Goal: Task Accomplishment & Management: Use online tool/utility

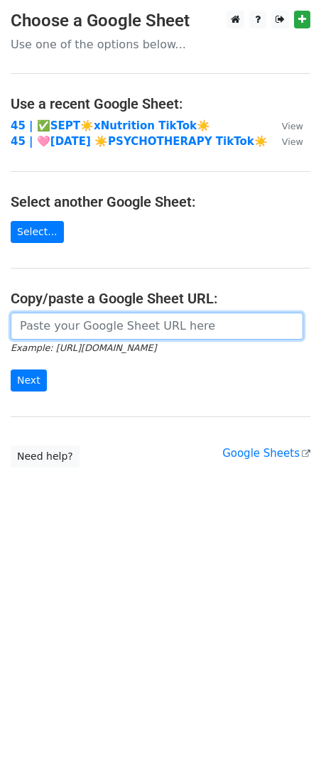
click at [122, 319] on input "url" at bounding box center [157, 326] width 293 height 27
paste input "[URL][DOMAIN_NAME]"
type input "https://docs.google.com/spreadsheets/d/1iKqZ0S-NdbjymNEjlhzQ08RIrnodWeYqJIvKkYX…"
click at [11, 369] on input "Next" at bounding box center [29, 380] width 36 height 22
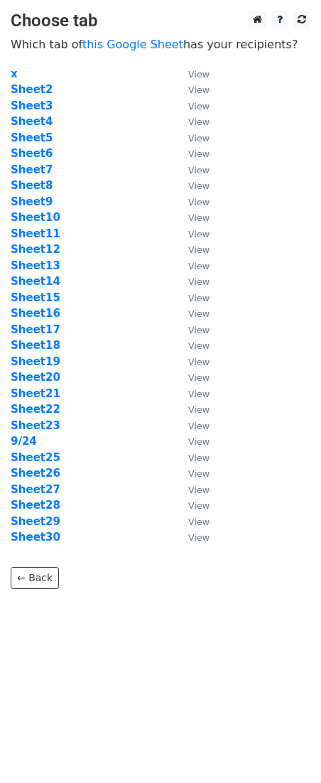
click at [22, 482] on td "Sheet27" at bounding box center [92, 490] width 163 height 16
click at [22, 485] on strong "Sheet27" at bounding box center [36, 489] width 50 height 13
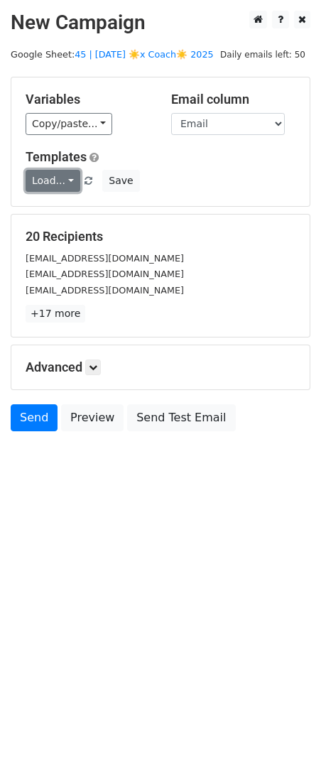
click at [53, 175] on link "Load..." at bounding box center [53, 181] width 55 height 22
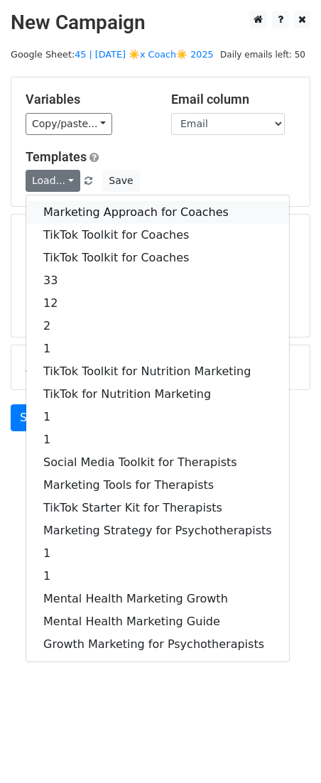
click at [120, 207] on link "Marketing Approach for Coaches" at bounding box center [157, 212] width 263 height 23
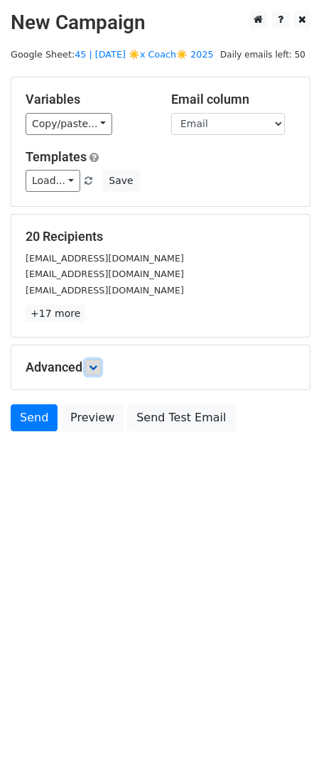
click at [97, 366] on icon at bounding box center [93, 367] width 9 height 9
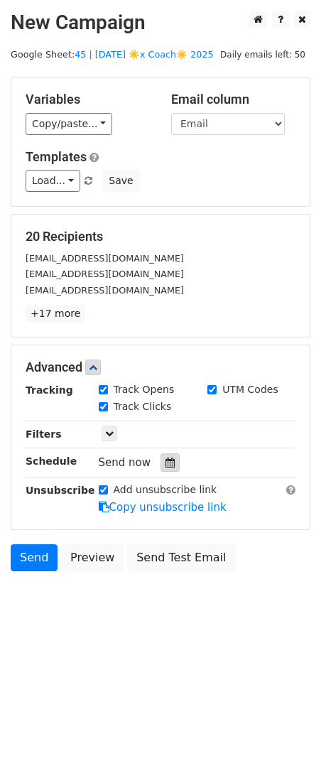
click at [166, 465] on icon at bounding box center [170, 463] width 9 height 10
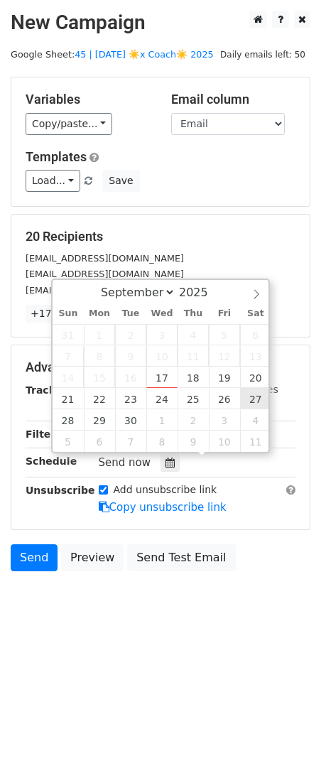
type input "2025-09-27 12:00"
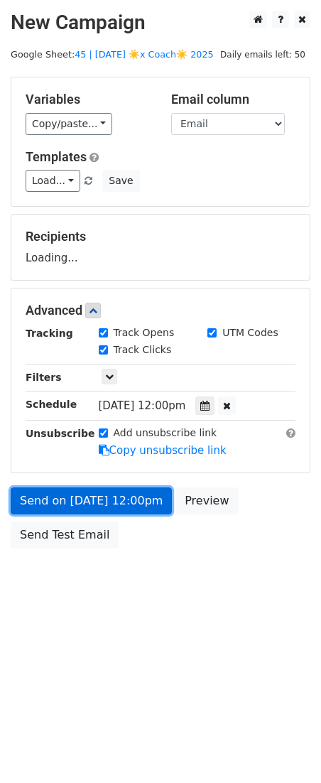
click at [102, 497] on link "Send on Sep 27 at 12:00pm" at bounding box center [91, 500] width 161 height 27
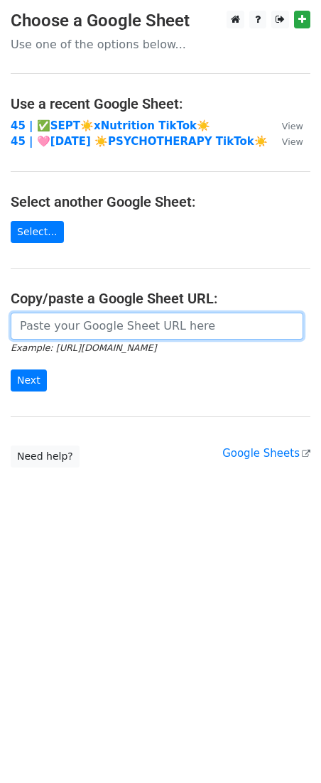
click at [148, 318] on input "url" at bounding box center [157, 326] width 293 height 27
paste input "https://docs.google.com/spreadsheets/d/1iKqZ0S-NdbjymNEjlhzQ08RIrnodWeYqJIvKkYX…"
type input "https://docs.google.com/spreadsheets/d/1iKqZ0S-NdbjymNEjlhzQ08RIrnodWeYqJIvKkYX…"
click at [11, 369] on input "Next" at bounding box center [29, 380] width 36 height 22
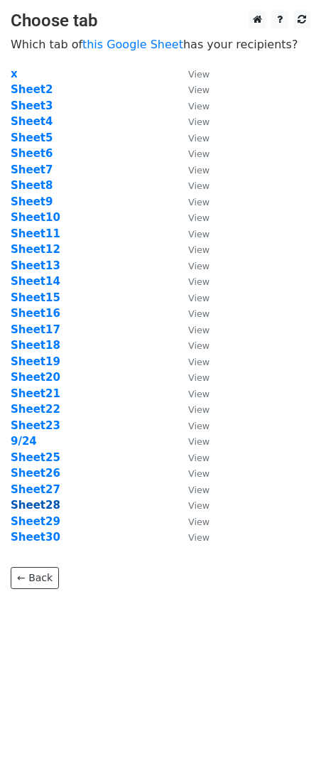
click at [23, 500] on strong "Sheet28" at bounding box center [36, 505] width 50 height 13
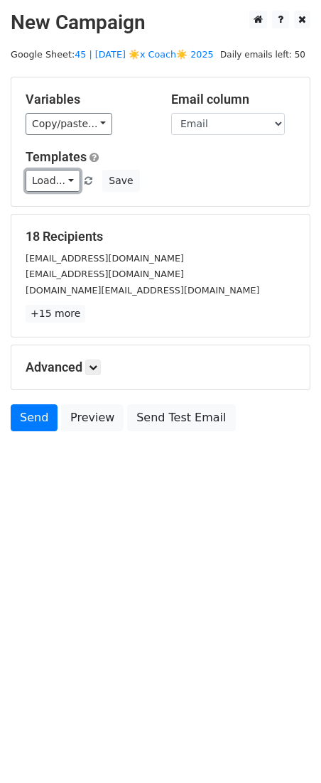
click at [57, 188] on link "Load..." at bounding box center [53, 181] width 55 height 22
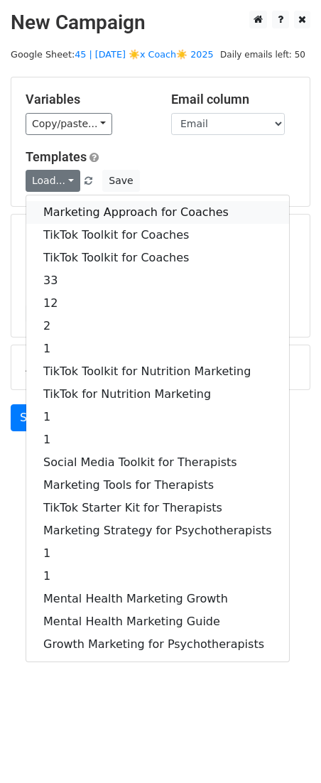
click at [80, 212] on link "Marketing Approach for Coaches" at bounding box center [157, 212] width 263 height 23
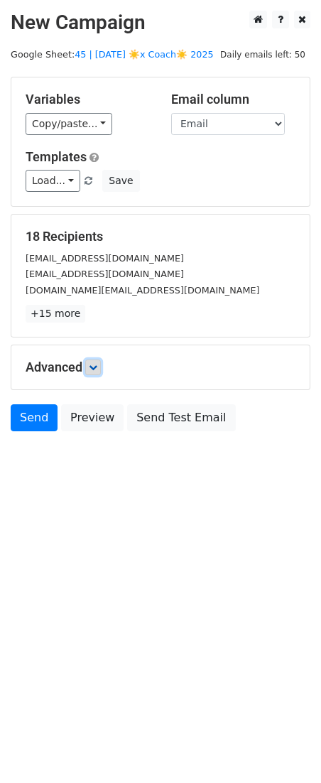
click at [95, 367] on icon at bounding box center [93, 367] width 9 height 9
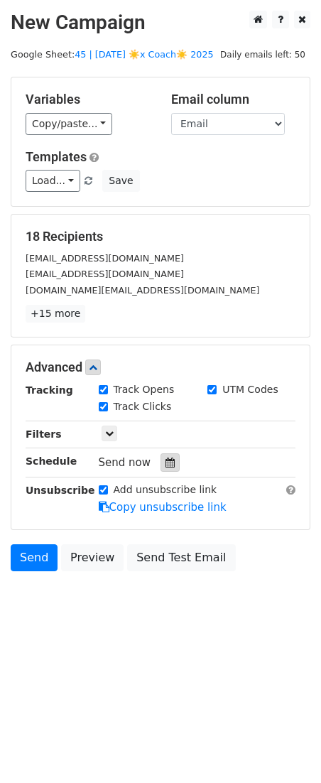
click at [166, 463] on icon at bounding box center [170, 463] width 9 height 10
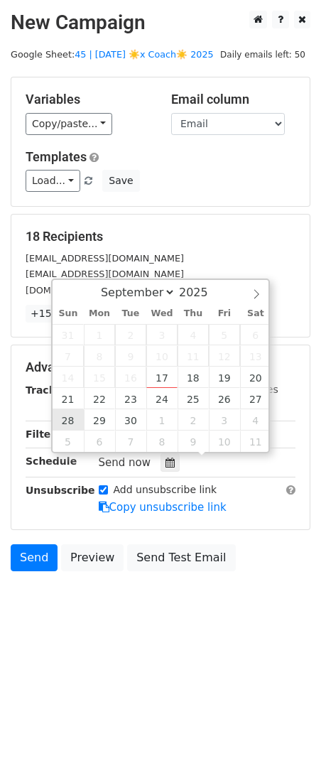
type input "2025-09-28 12:00"
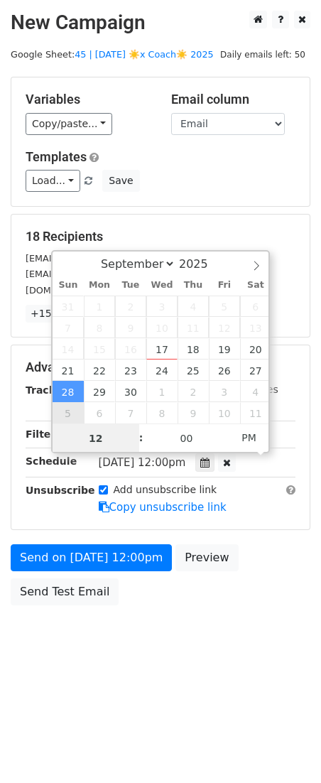
scroll to position [1, 0]
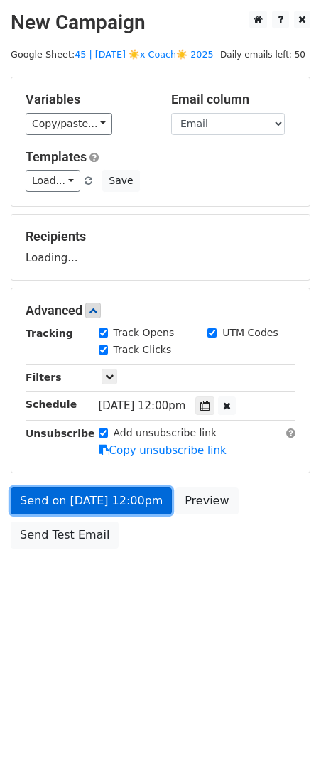
click at [82, 507] on link "Send on Sep 28 at 12:00pm" at bounding box center [91, 500] width 161 height 27
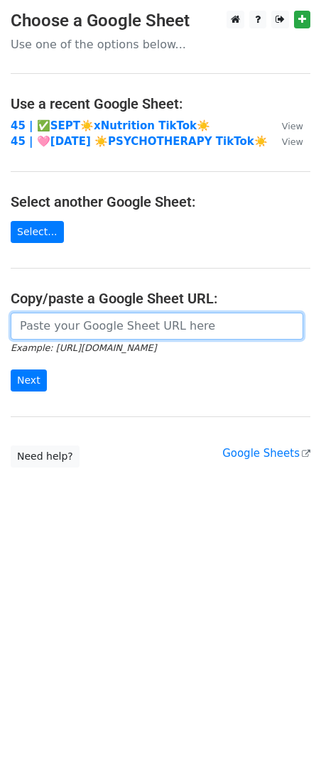
click at [119, 318] on input "url" at bounding box center [157, 326] width 293 height 27
paste input "[URL][DOMAIN_NAME]"
type input "[URL][DOMAIN_NAME]"
click at [11, 369] on input "Next" at bounding box center [29, 380] width 36 height 22
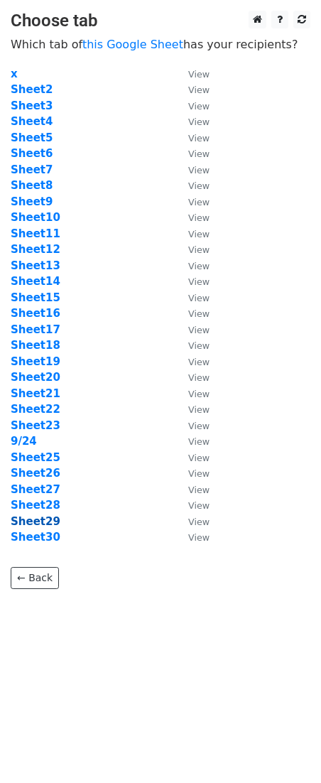
click at [43, 519] on strong "Sheet29" at bounding box center [36, 521] width 50 height 13
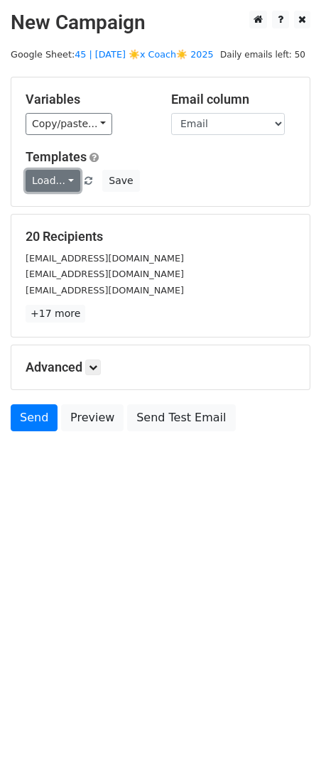
click at [56, 178] on link "Load..." at bounding box center [53, 181] width 55 height 22
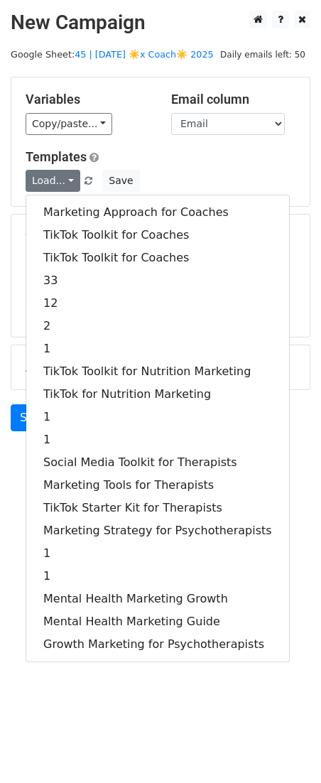
click at [82, 196] on div "Marketing Approach for Coaches TikTok Toolkit for Coaches TikTok Toolkit for Co…" at bounding box center [158, 429] width 264 height 468
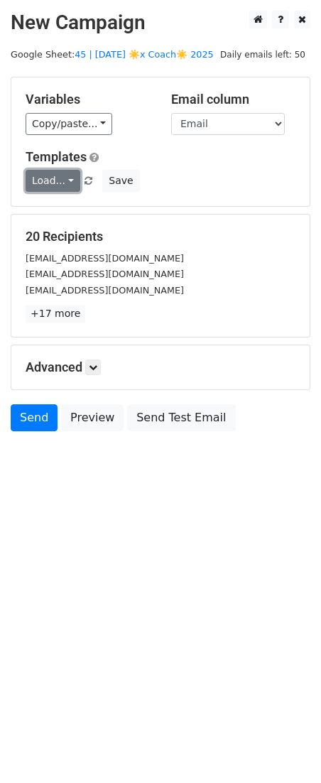
click at [58, 187] on link "Load..." at bounding box center [53, 181] width 55 height 22
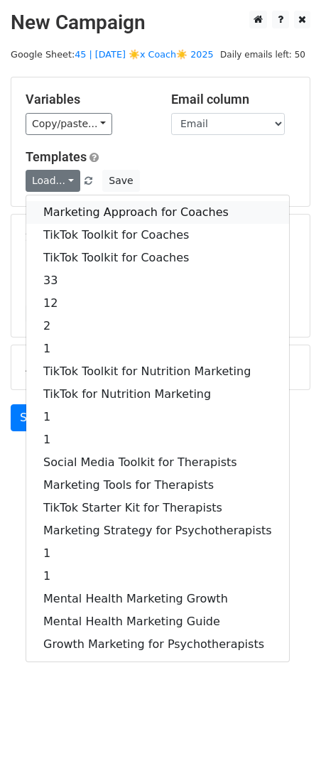
click at [65, 210] on link "Marketing Approach for Coaches" at bounding box center [157, 212] width 263 height 23
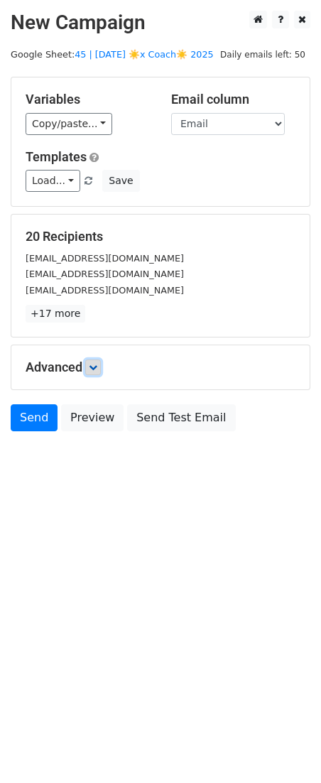
click at [91, 374] on link at bounding box center [93, 368] width 16 height 16
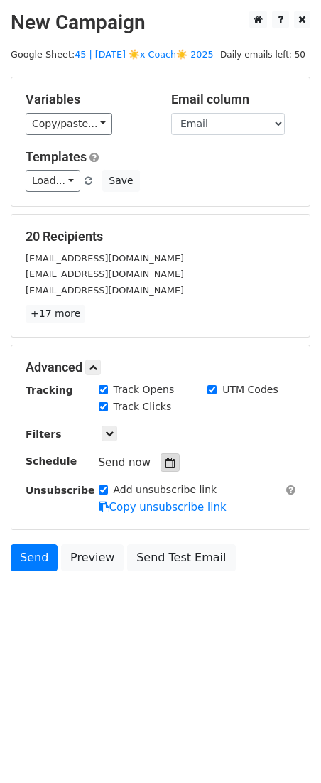
click at [172, 465] on div at bounding box center [170, 462] width 19 height 18
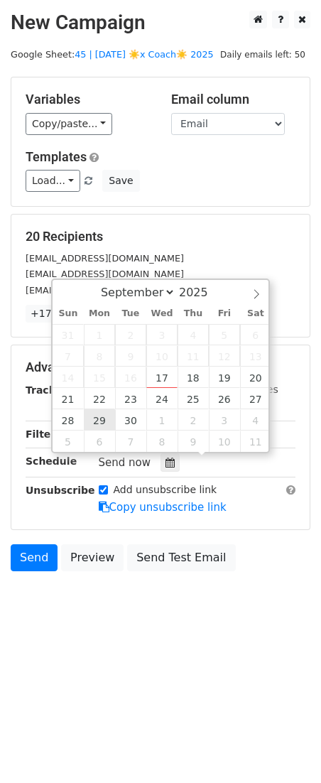
type input "2025-09-29 12:00"
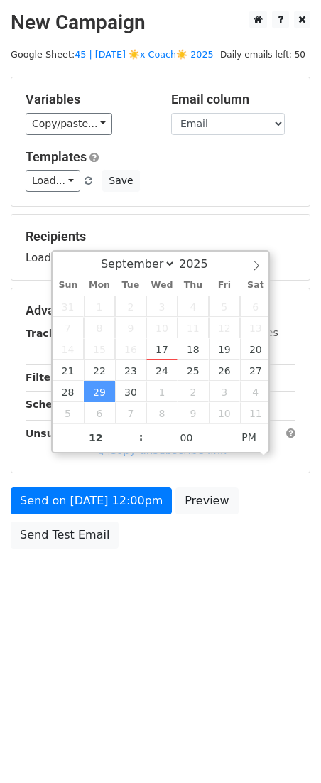
click at [98, 513] on div "Send on Sep 29 at 12:00pm Preview Send Test Email" at bounding box center [160, 521] width 321 height 68
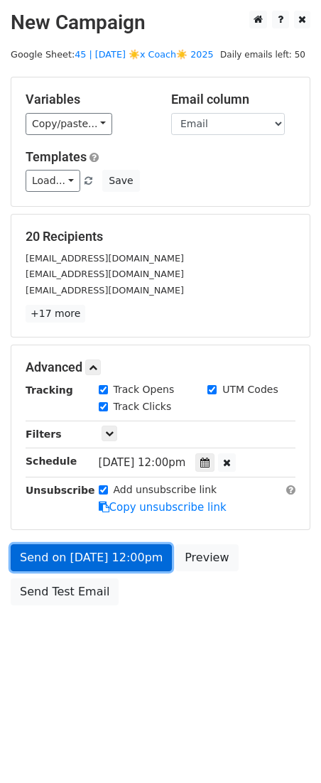
click at [91, 558] on link "Send on Sep 29 at 12:00pm" at bounding box center [91, 557] width 161 height 27
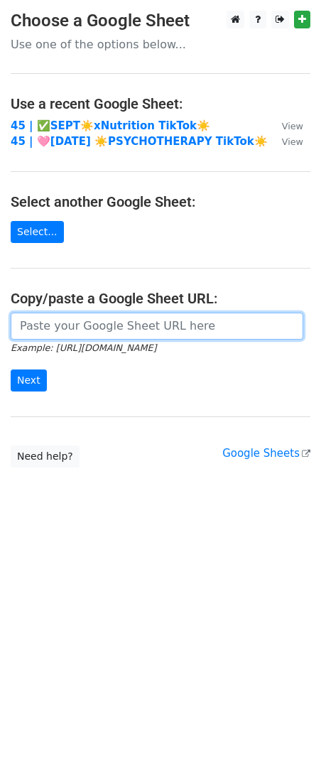
click at [119, 330] on input "url" at bounding box center [157, 326] width 293 height 27
paste input "[URL][DOMAIN_NAME]"
type input "[URL][DOMAIN_NAME]"
click at [11, 369] on input "Next" at bounding box center [29, 380] width 36 height 22
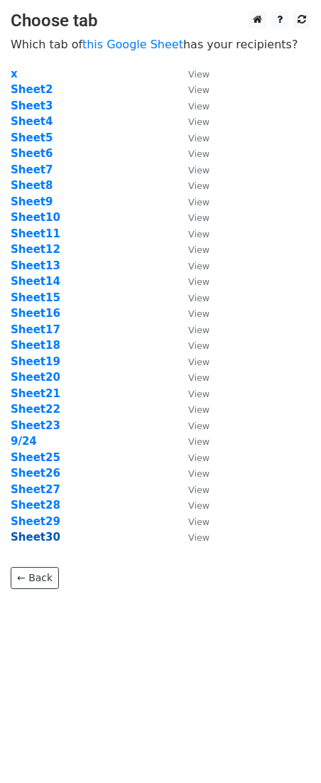
click at [42, 539] on strong "Sheet30" at bounding box center [36, 537] width 50 height 13
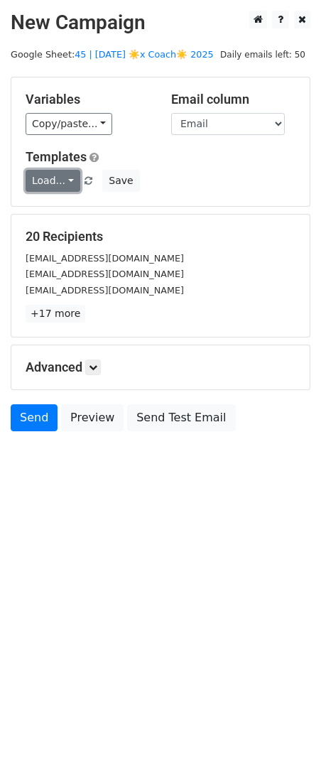
click at [62, 184] on link "Load..." at bounding box center [53, 181] width 55 height 22
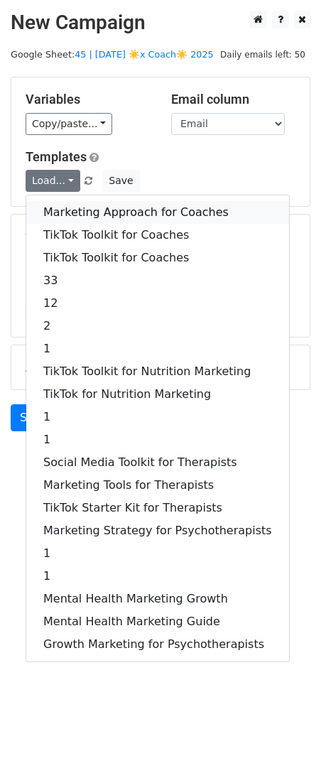
click at [88, 202] on link "Marketing Approach for Coaches" at bounding box center [157, 212] width 263 height 23
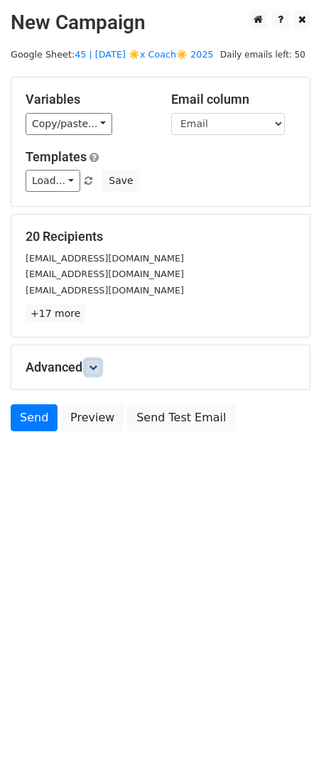
click at [97, 371] on icon at bounding box center [93, 367] width 9 height 9
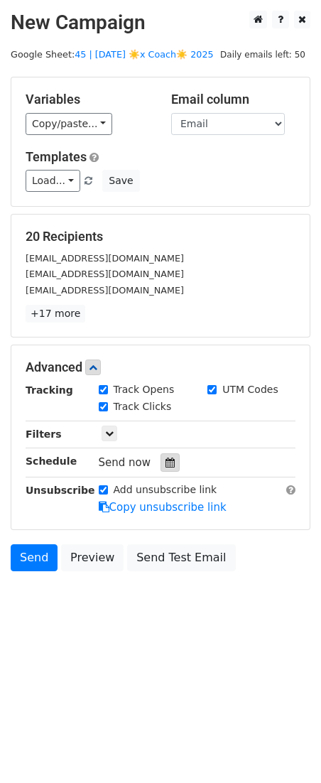
click at [161, 463] on div at bounding box center [170, 462] width 19 height 18
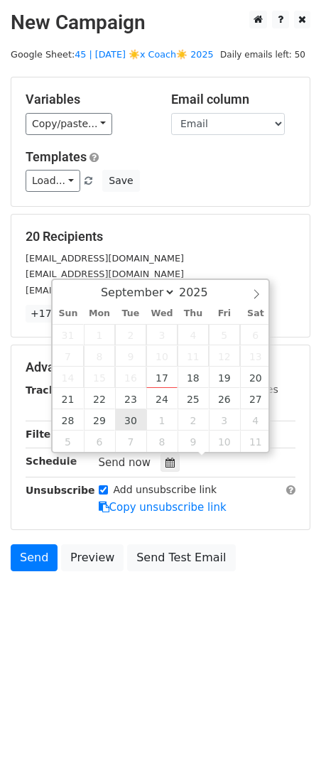
type input "2025-09-30 12:00"
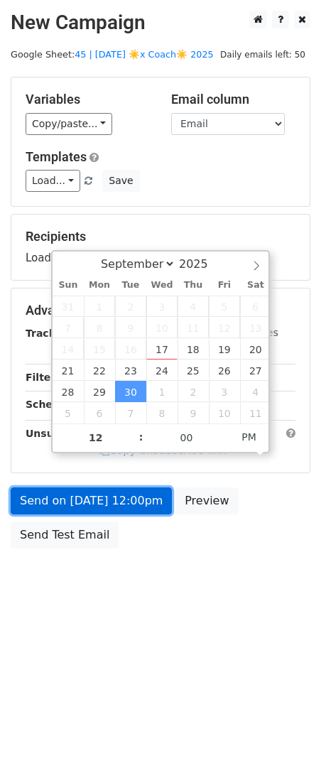
click at [90, 495] on link "Send on Sep 30 at 12:00pm" at bounding box center [91, 500] width 161 height 27
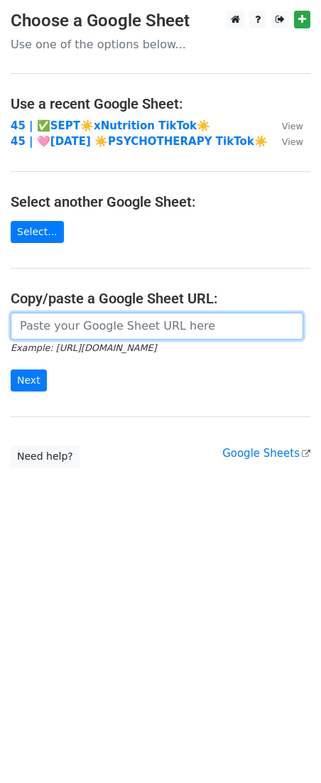
click at [90, 317] on input "url" at bounding box center [157, 326] width 293 height 27
paste input "[URL][DOMAIN_NAME]"
type input "[URL][DOMAIN_NAME]"
click at [11, 369] on input "Next" at bounding box center [29, 380] width 36 height 22
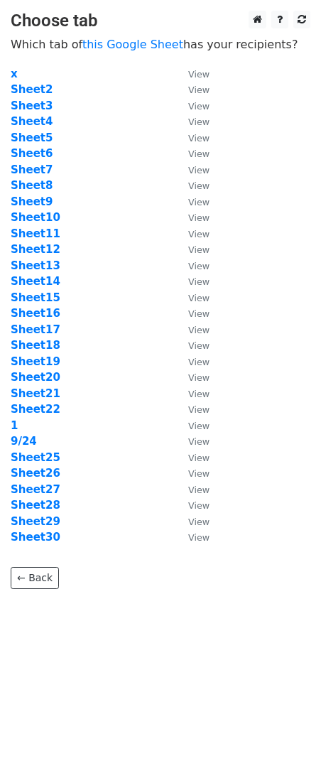
click at [17, 76] on td "x" at bounding box center [92, 74] width 163 height 16
click at [13, 73] on strong "x" at bounding box center [14, 73] width 7 height 13
click at [14, 424] on strong "1" at bounding box center [14, 425] width 7 height 13
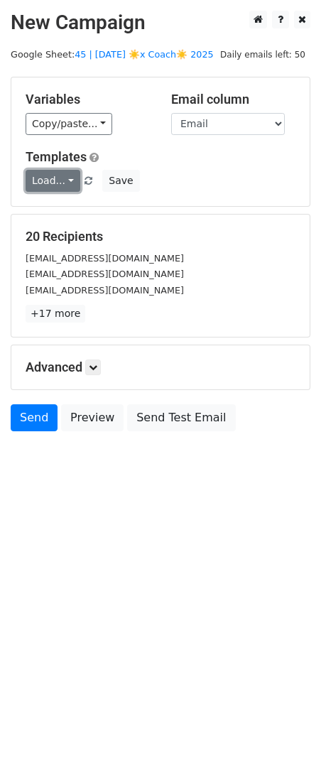
click at [51, 188] on link "Load..." at bounding box center [53, 181] width 55 height 22
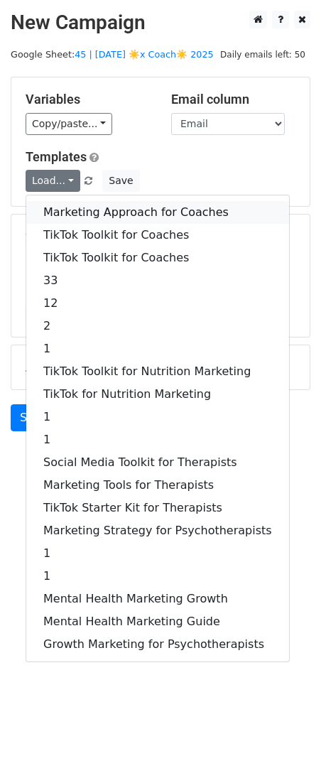
click at [74, 205] on link "Marketing Approach for Coaches" at bounding box center [157, 212] width 263 height 23
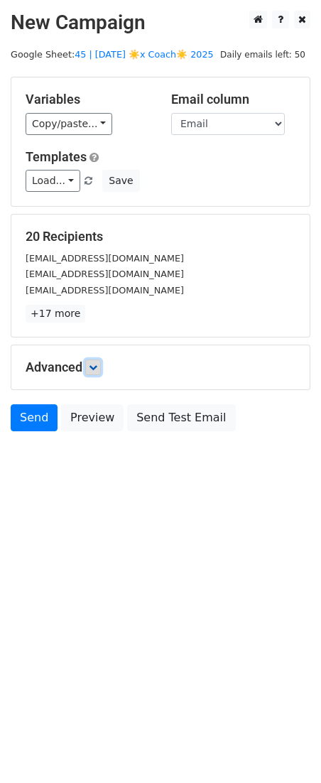
click at [95, 367] on icon at bounding box center [93, 367] width 9 height 9
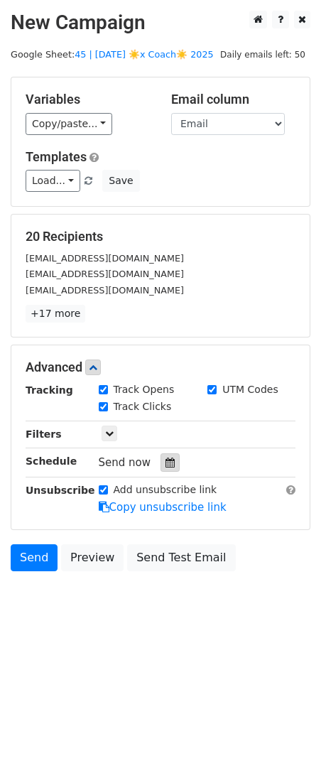
click at [166, 459] on icon at bounding box center [170, 463] width 9 height 10
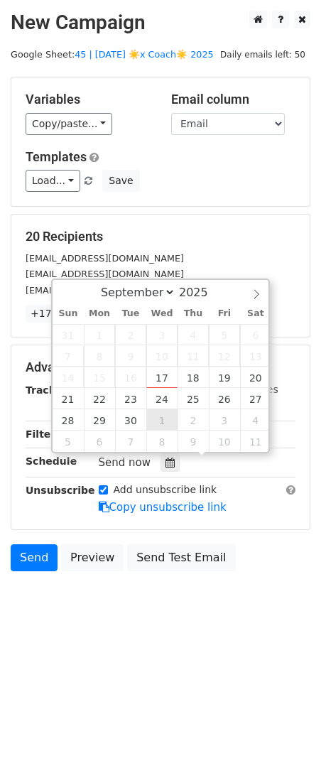
type input "[DATE] 12:00"
select select "9"
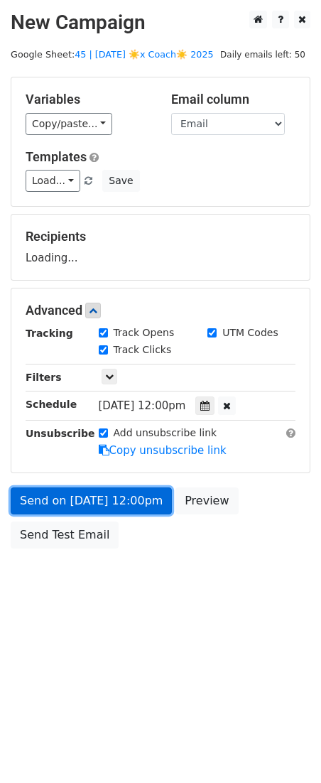
click at [107, 504] on form "Variables Copy/paste... {{Email}} Email column Email Templates Load... Marketin…" at bounding box center [161, 316] width 300 height 479
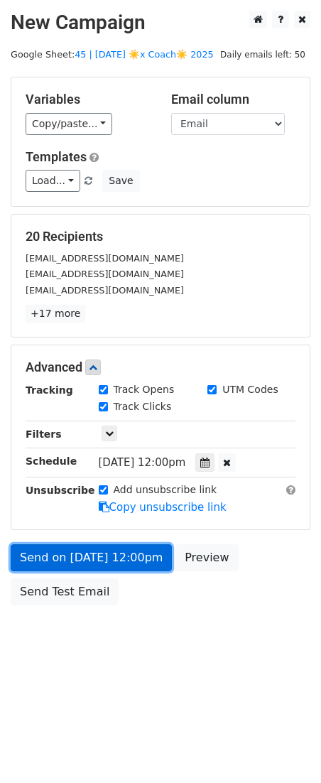
click at [64, 564] on link "Send on [DATE] 12:00pm" at bounding box center [91, 557] width 161 height 27
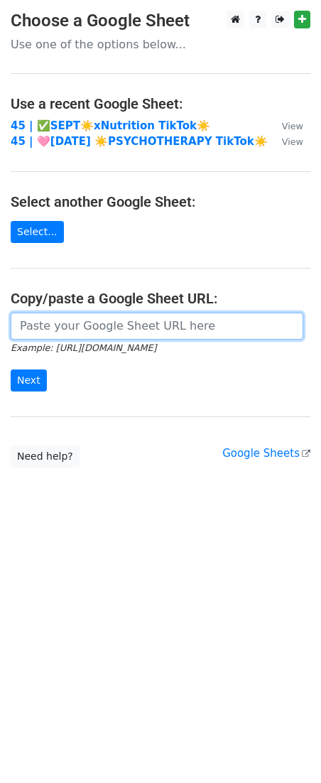
click at [128, 333] on input "url" at bounding box center [157, 326] width 293 height 27
paste input "[URL][DOMAIN_NAME]"
type input "[URL][DOMAIN_NAME]"
click at [11, 369] on input "Next" at bounding box center [29, 380] width 36 height 22
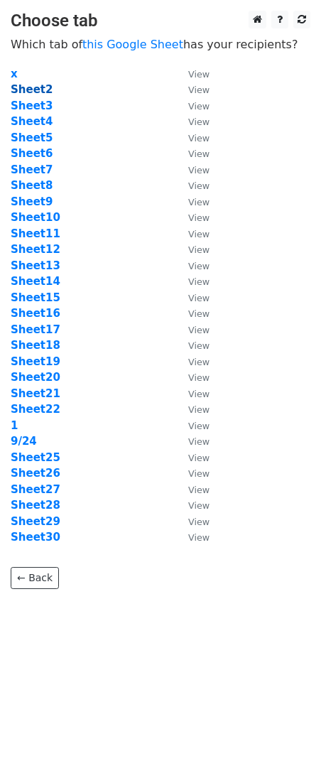
click at [36, 93] on strong "Sheet2" at bounding box center [32, 89] width 42 height 13
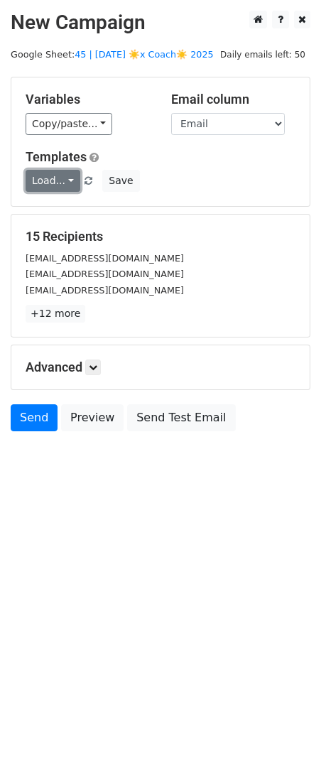
click at [48, 177] on link "Load..." at bounding box center [53, 181] width 55 height 22
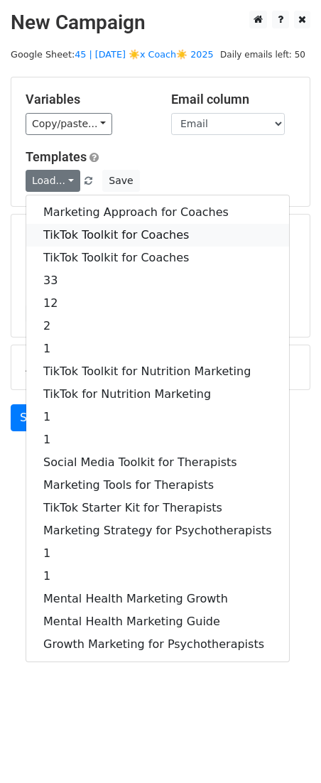
click at [93, 231] on link "TikTok Toolkit for Coaches" at bounding box center [157, 235] width 263 height 23
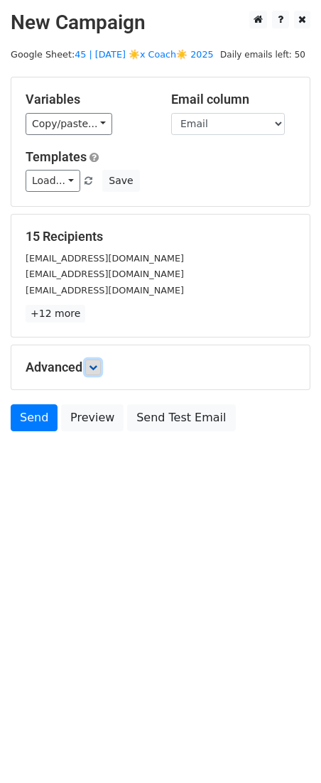
click at [95, 367] on icon at bounding box center [93, 367] width 9 height 9
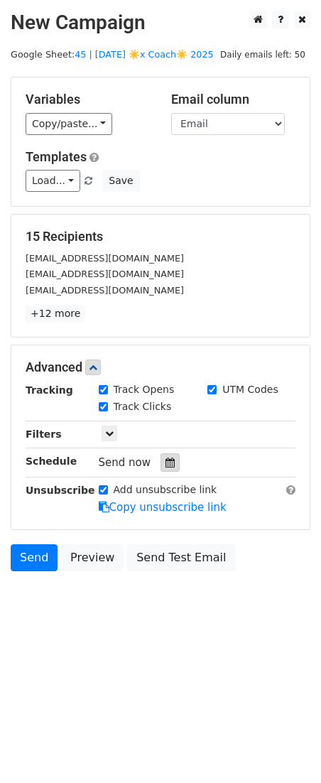
click at [166, 462] on icon at bounding box center [170, 463] width 9 height 10
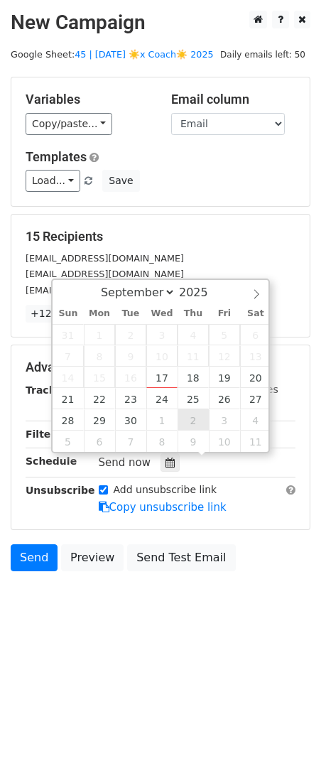
type input "2025-10-02 12:00"
select select "9"
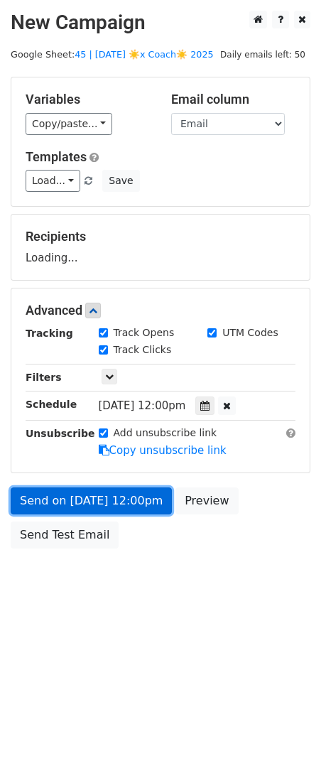
click at [129, 511] on form "Variables Copy/paste... {{Email}} Email column Email Templates Load... Marketin…" at bounding box center [161, 316] width 300 height 479
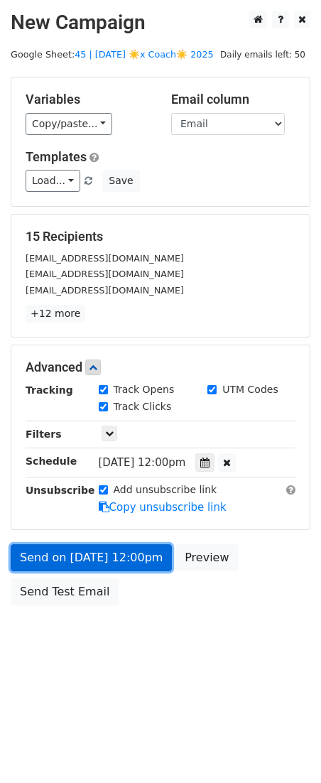
click at [106, 559] on link "Send on Oct 2 at 12:00pm" at bounding box center [91, 557] width 161 height 27
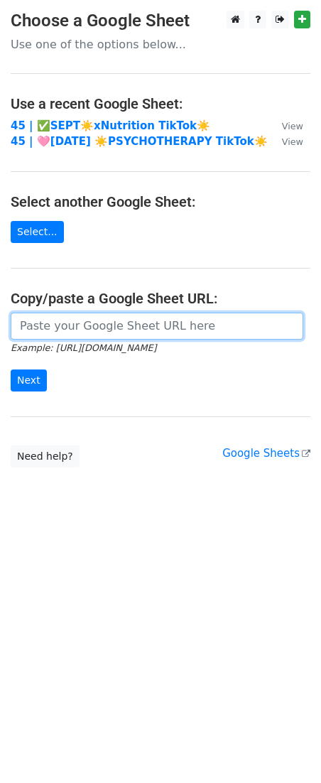
click at [141, 317] on input "url" at bounding box center [157, 326] width 293 height 27
paste input "https://docs.google.com/spreadsheets/d/1iKqZ0S-NdbjymNEjlhzQ08RIrnodWeYqJIvKkYX…"
type input "https://docs.google.com/spreadsheets/d/1iKqZ0S-NdbjymNEjlhzQ08RIrnodWeYqJIvKkYX…"
click at [11, 369] on input "Next" at bounding box center [29, 380] width 36 height 22
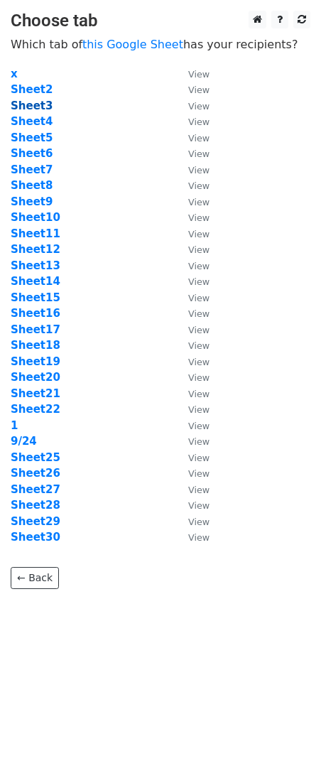
click at [42, 108] on strong "Sheet3" at bounding box center [32, 105] width 42 height 13
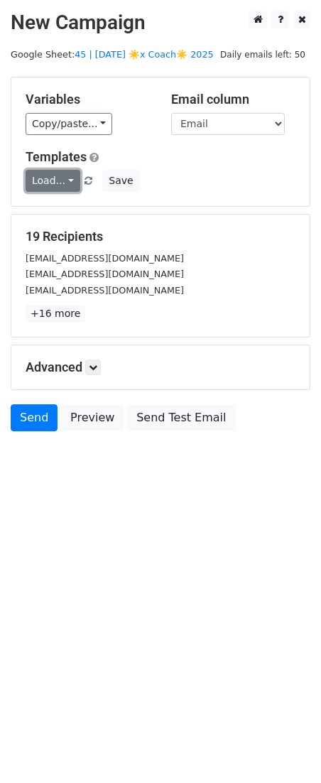
click at [53, 181] on link "Load..." at bounding box center [53, 181] width 55 height 22
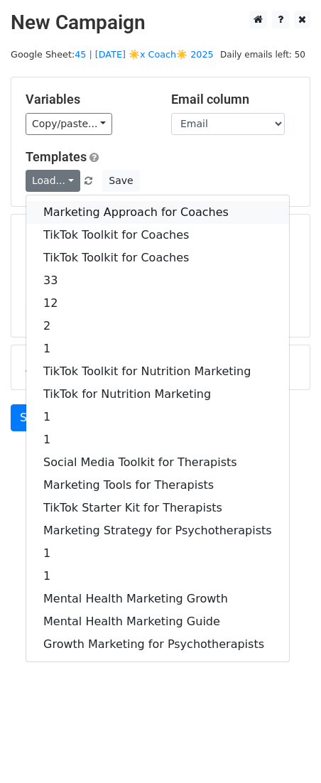
click at [72, 202] on link "Marketing Approach for Coaches" at bounding box center [157, 212] width 263 height 23
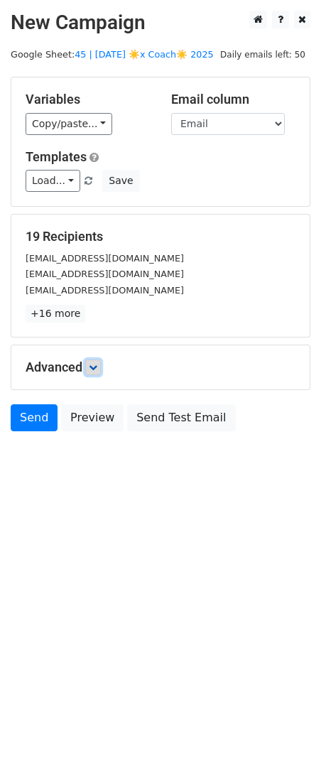
click at [93, 364] on icon at bounding box center [93, 367] width 9 height 9
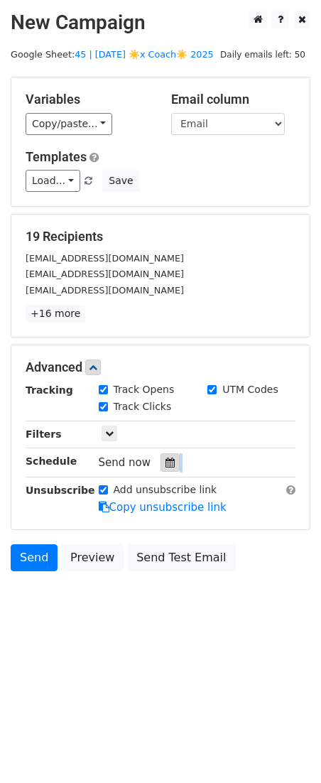
click at [166, 469] on div "Tracking Track Opens UTM Codes Track Clicks Filters Only include spreadsheet ro…" at bounding box center [161, 448] width 270 height 133
click at [168, 465] on icon at bounding box center [170, 463] width 9 height 10
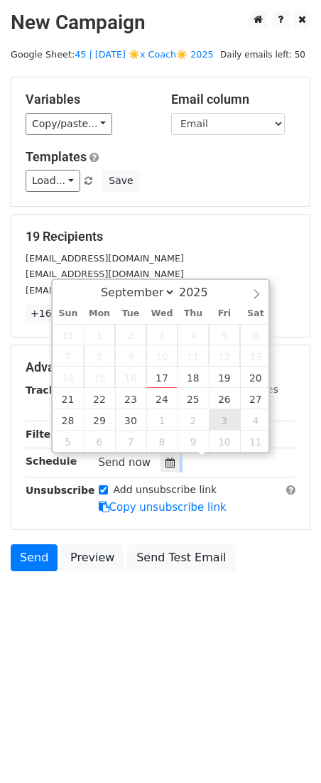
type input "2025-10-03 12:00"
select select "9"
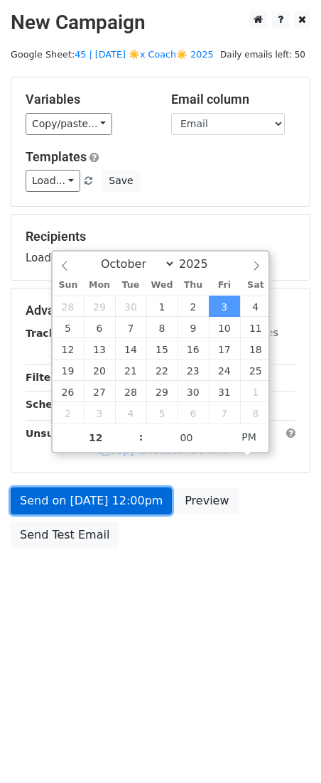
click at [126, 498] on link "Send on Oct 3 at 12:00pm" at bounding box center [91, 500] width 161 height 27
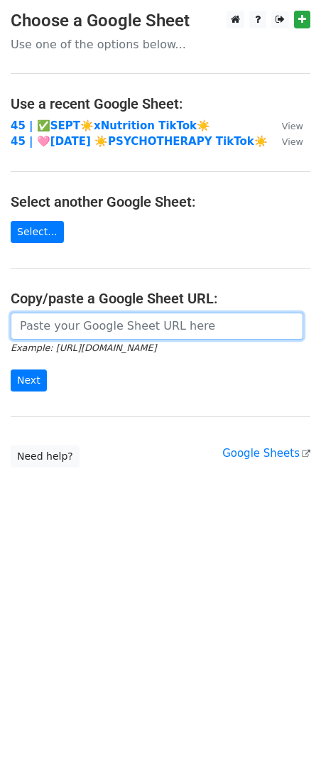
click at [112, 319] on input "url" at bounding box center [157, 326] width 293 height 27
paste input "[URL][DOMAIN_NAME]"
type input "[URL][DOMAIN_NAME]"
click at [11, 369] on input "Next" at bounding box center [29, 380] width 36 height 22
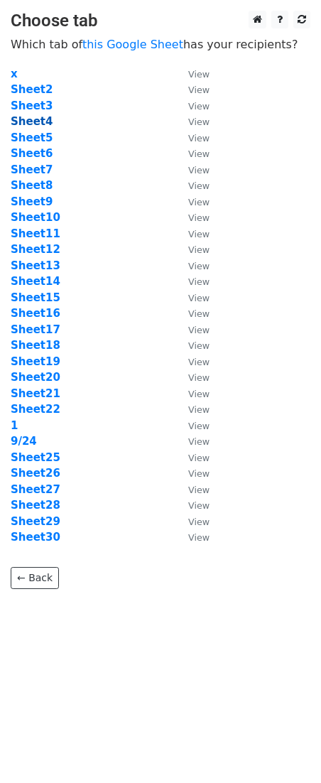
click at [44, 123] on strong "Sheet4" at bounding box center [32, 121] width 42 height 13
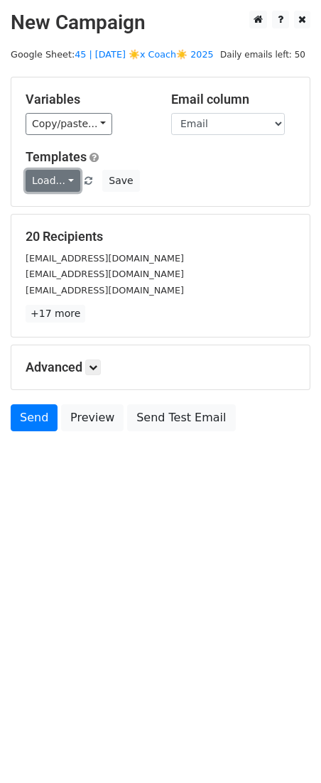
click at [69, 181] on link "Load..." at bounding box center [53, 181] width 55 height 22
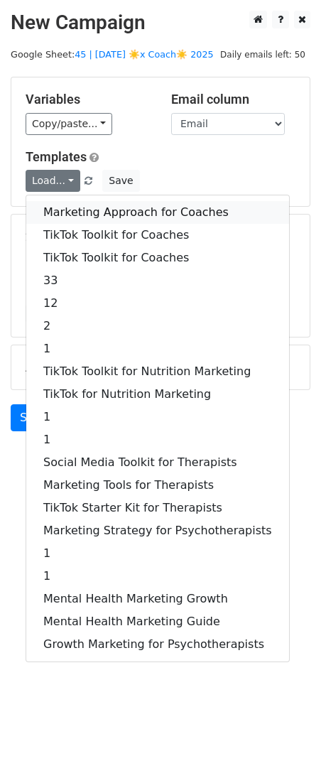
click at [92, 207] on link "Marketing Approach for Coaches" at bounding box center [157, 212] width 263 height 23
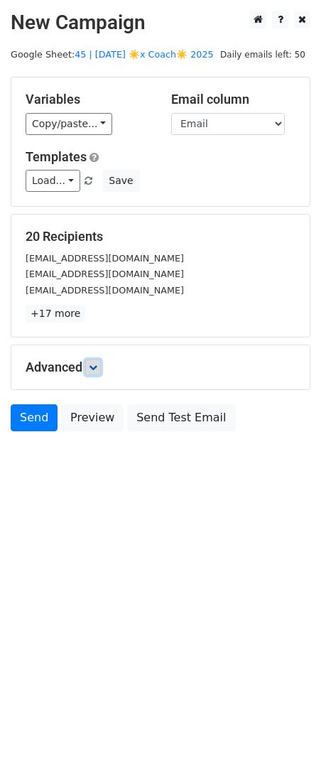
click at [97, 370] on icon at bounding box center [93, 367] width 9 height 9
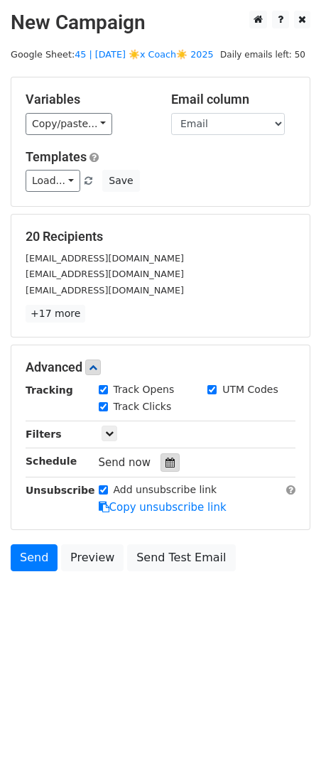
click at [166, 465] on icon at bounding box center [170, 463] width 9 height 10
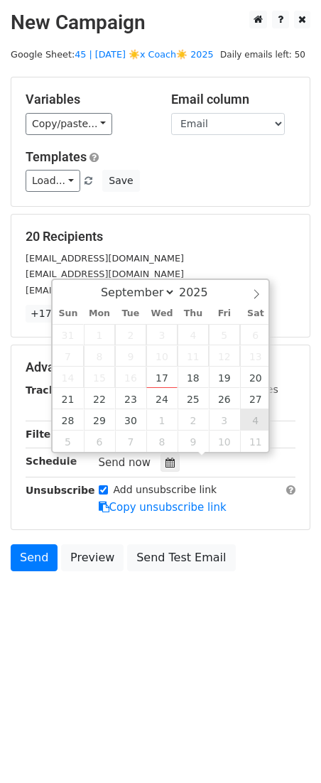
type input "[DATE] 12:00"
select select "9"
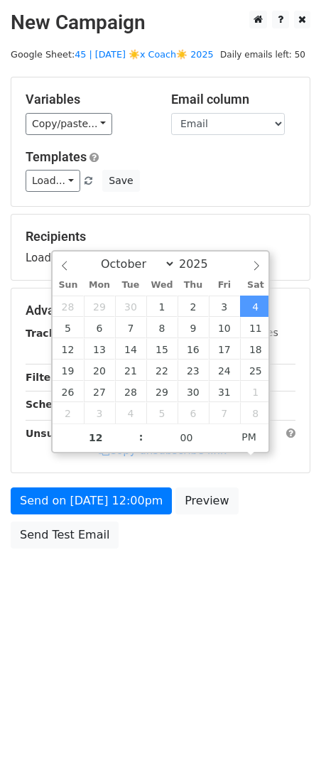
click at [119, 514] on div "Send on Oct 4 at 12:00pm Preview Send Test Email" at bounding box center [160, 521] width 321 height 68
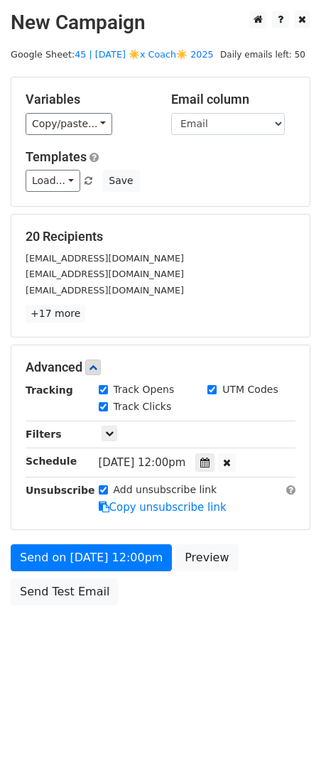
click at [119, 514] on div "Add unsubscribe link Copy unsubscribe link" at bounding box center [197, 498] width 219 height 33
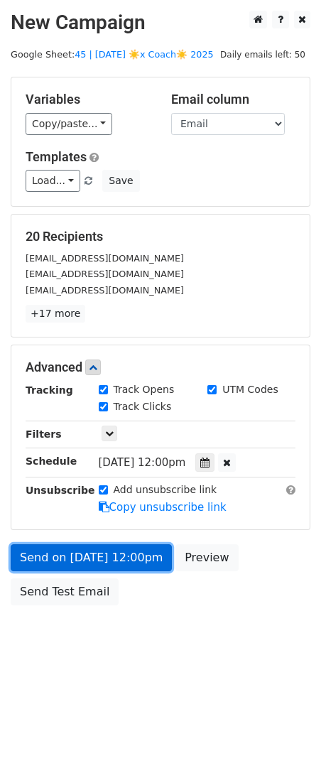
click at [110, 553] on link "Send on Oct 4 at 12:00pm" at bounding box center [91, 557] width 161 height 27
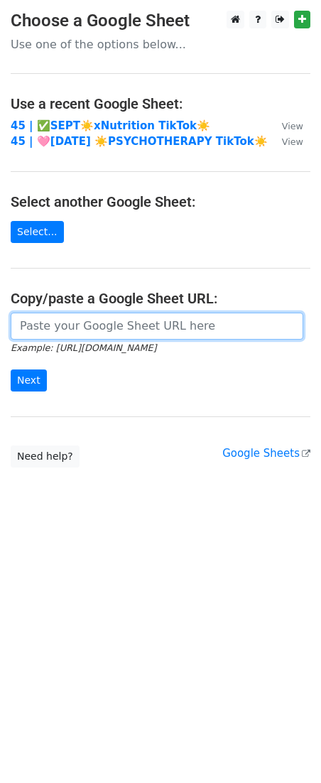
click at [121, 337] on input "url" at bounding box center [157, 326] width 293 height 27
paste input "[URL][DOMAIN_NAME]"
type input "https://docs.google.com/spreadsheets/d/1iKqZ0S-NdbjymNEjlhzQ08RIrnodWeYqJIvKkYX…"
click at [11, 369] on input "Next" at bounding box center [29, 380] width 36 height 22
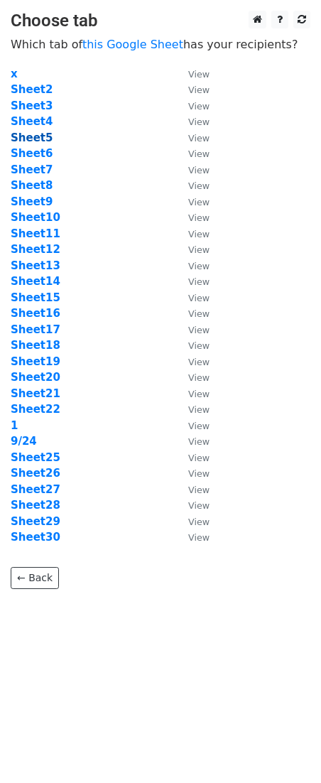
click at [38, 134] on strong "Sheet5" at bounding box center [32, 137] width 42 height 13
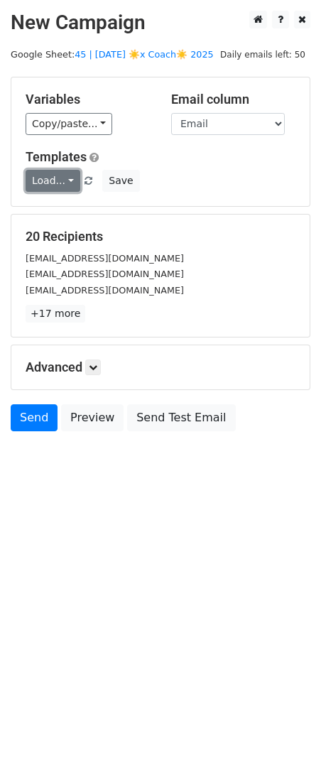
click at [55, 183] on link "Load..." at bounding box center [53, 181] width 55 height 22
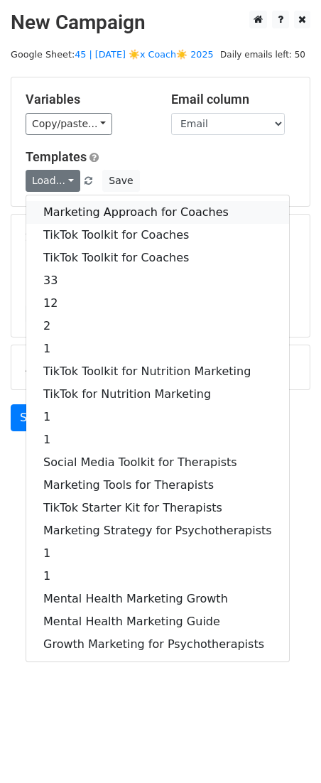
click at [76, 211] on link "Marketing Approach for Coaches" at bounding box center [157, 212] width 263 height 23
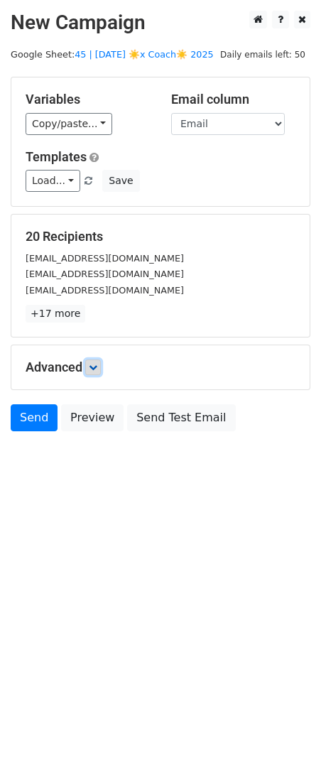
click at [95, 366] on icon at bounding box center [93, 367] width 9 height 9
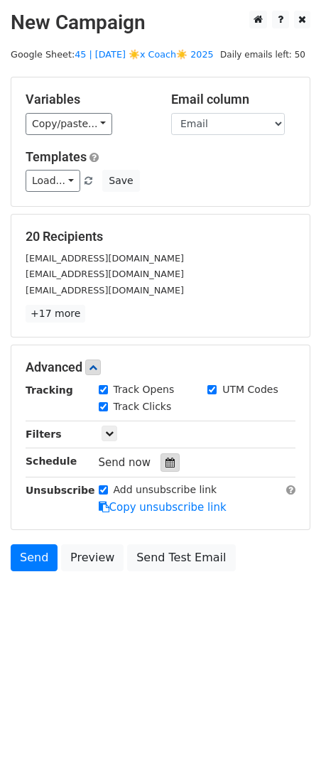
click at [161, 460] on div at bounding box center [170, 462] width 19 height 18
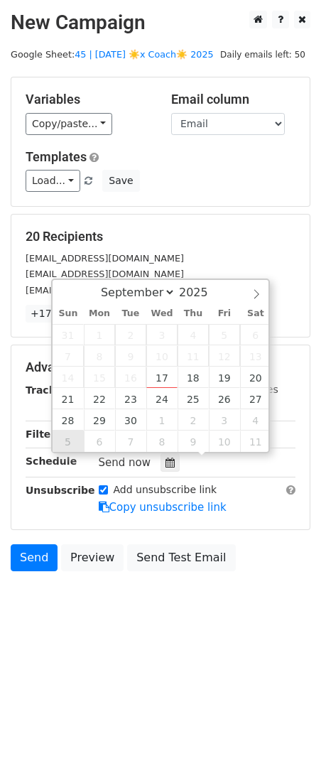
type input "2025-10-05 12:00"
select select "9"
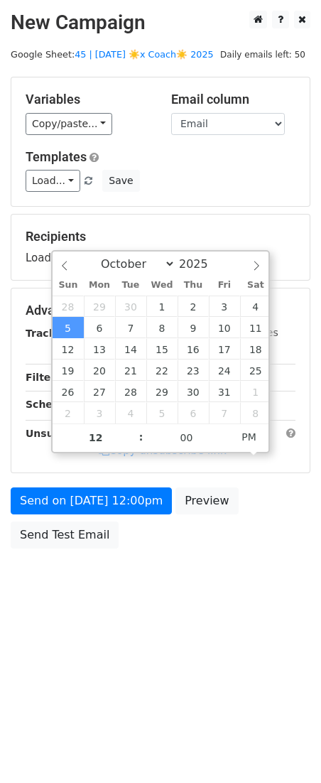
click at [65, 515] on div "Send on Oct 5 at 12:00pm Preview Send Test Email" at bounding box center [160, 521] width 321 height 68
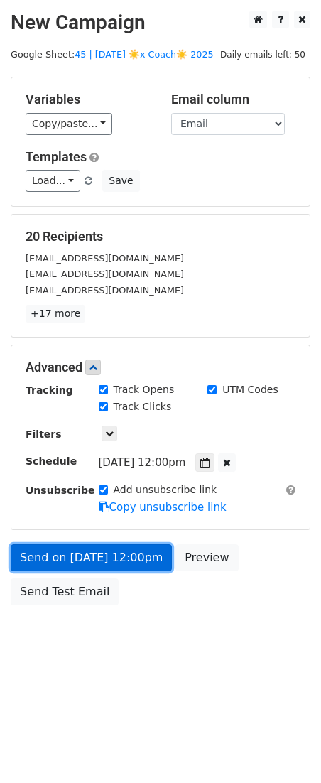
click at [60, 549] on link "Send on Oct 5 at 12:00pm" at bounding box center [91, 557] width 161 height 27
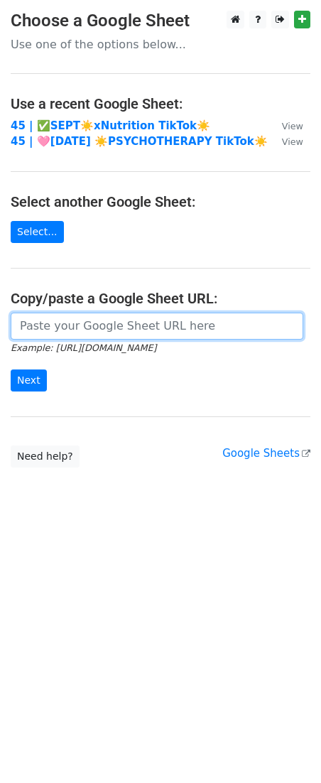
click at [121, 325] on input "url" at bounding box center [157, 326] width 293 height 27
paste input "https://docs.google.com/spreadsheets/d/1iKqZ0S-NdbjymNEjlhzQ08RIrnodWeYqJIvKkYX…"
type input "https://docs.google.com/spreadsheets/d/1iKqZ0S-NdbjymNEjlhzQ08RIrnodWeYqJIvKkYX…"
click at [11, 369] on input "Next" at bounding box center [29, 380] width 36 height 22
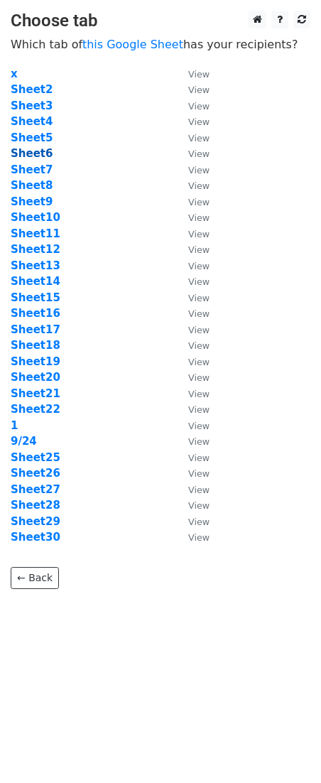
click at [40, 153] on strong "Sheet6" at bounding box center [32, 153] width 42 height 13
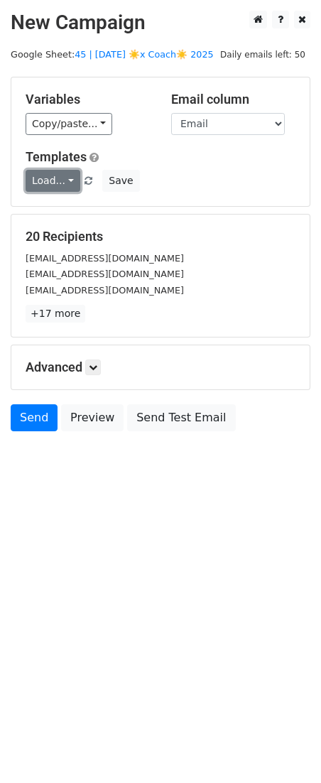
click at [59, 180] on link "Load..." at bounding box center [53, 181] width 55 height 22
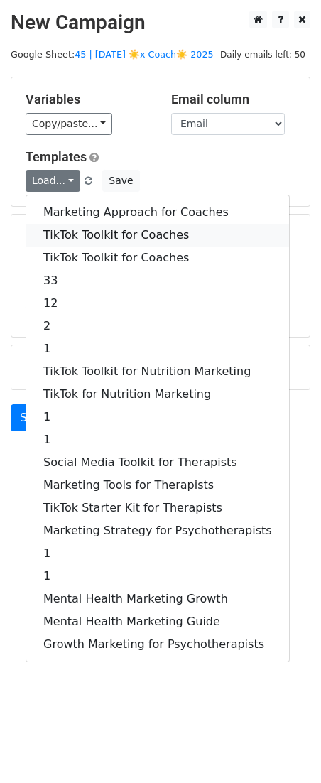
click at [92, 231] on link "TikTok Toolkit for Coaches" at bounding box center [157, 235] width 263 height 23
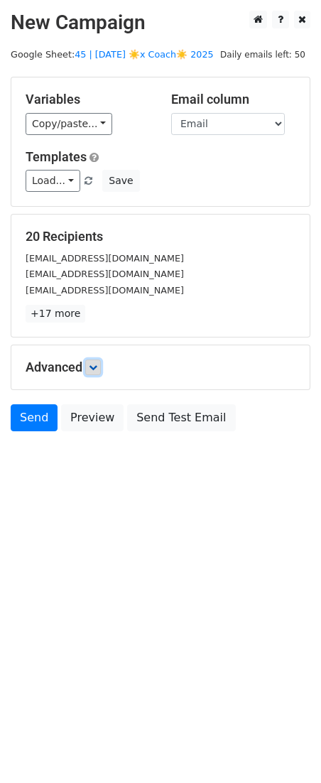
click at [94, 369] on icon at bounding box center [93, 367] width 9 height 9
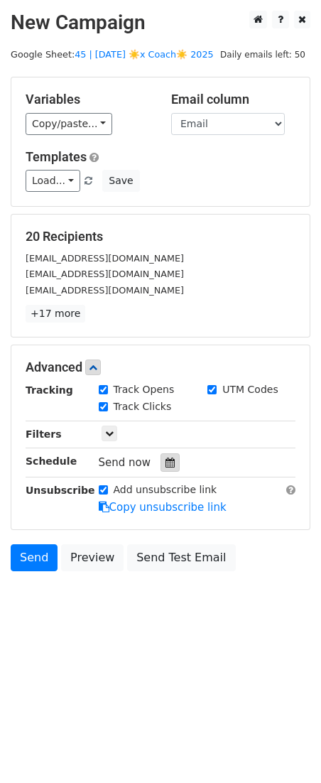
click at [162, 470] on div at bounding box center [170, 462] width 19 height 18
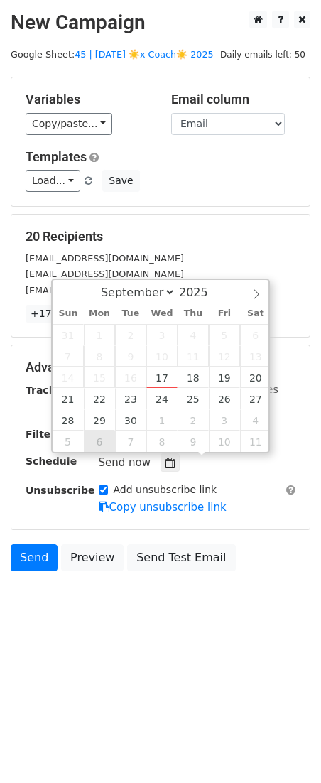
type input "2025-10-06 12:00"
select select "9"
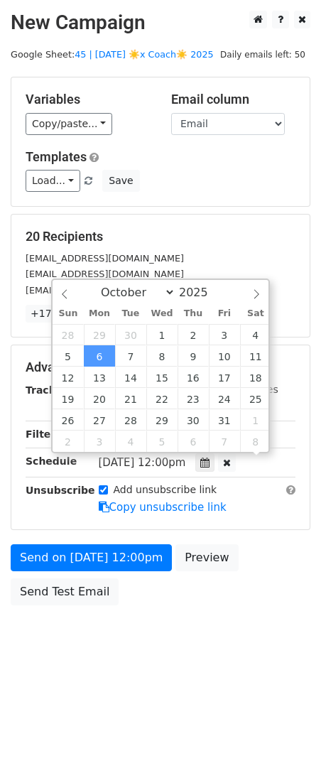
scroll to position [1, 0]
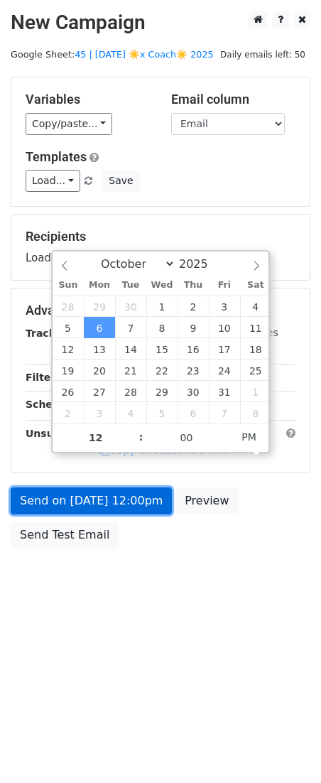
click at [100, 509] on link "Send on Oct 6 at 12:00pm" at bounding box center [91, 500] width 161 height 27
